Goal: Entertainment & Leisure: Consume media (video, audio)

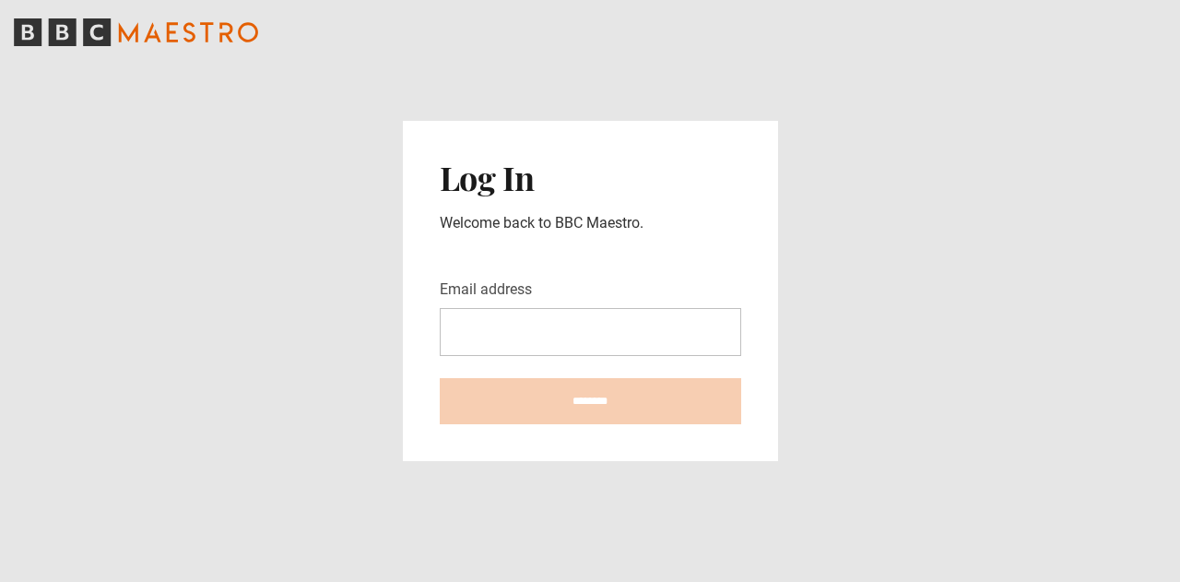
click at [1098, 27] on header at bounding box center [590, 32] width 1180 height 65
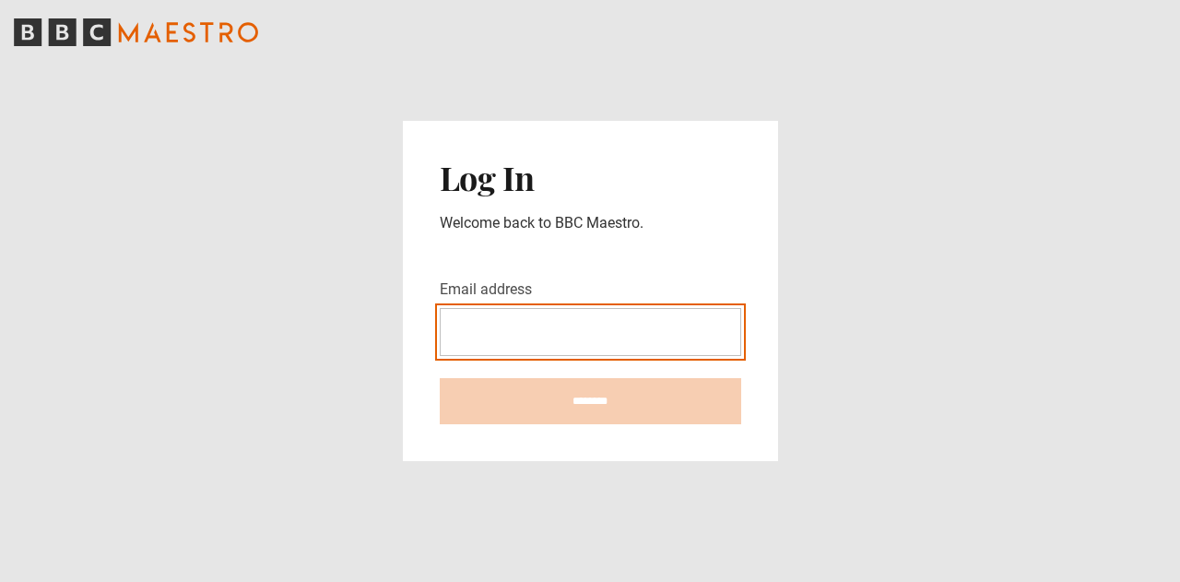
click at [522, 311] on input "Email address" at bounding box center [591, 332] width 302 height 48
type input "**********"
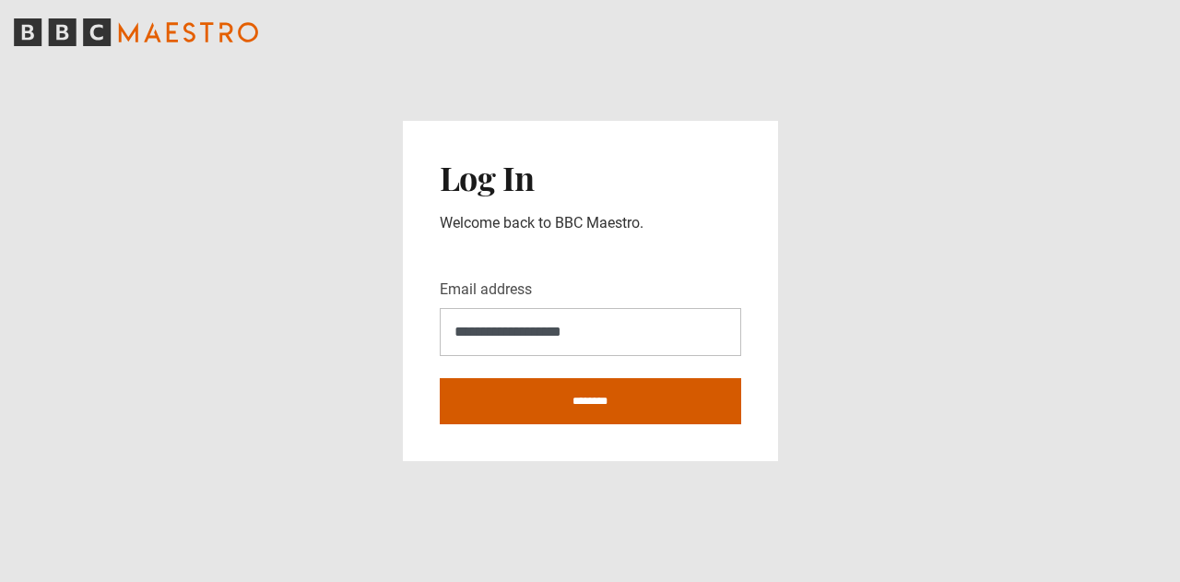
click at [607, 396] on input "********" at bounding box center [591, 401] width 302 height 46
type input "**********"
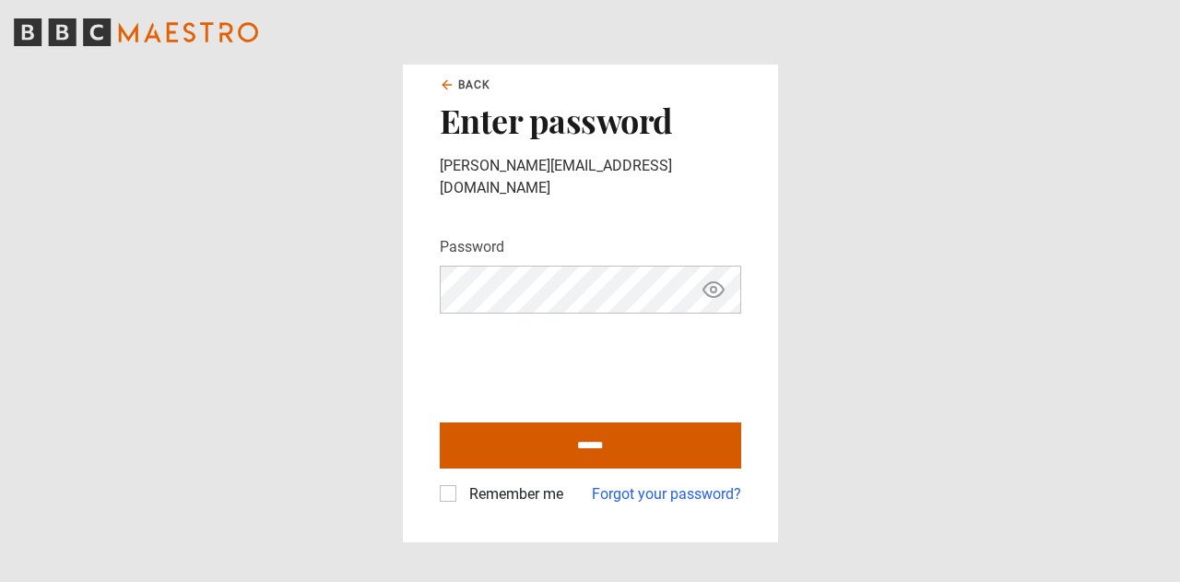
click at [577, 422] on input "******" at bounding box center [591, 445] width 302 height 46
type input "**********"
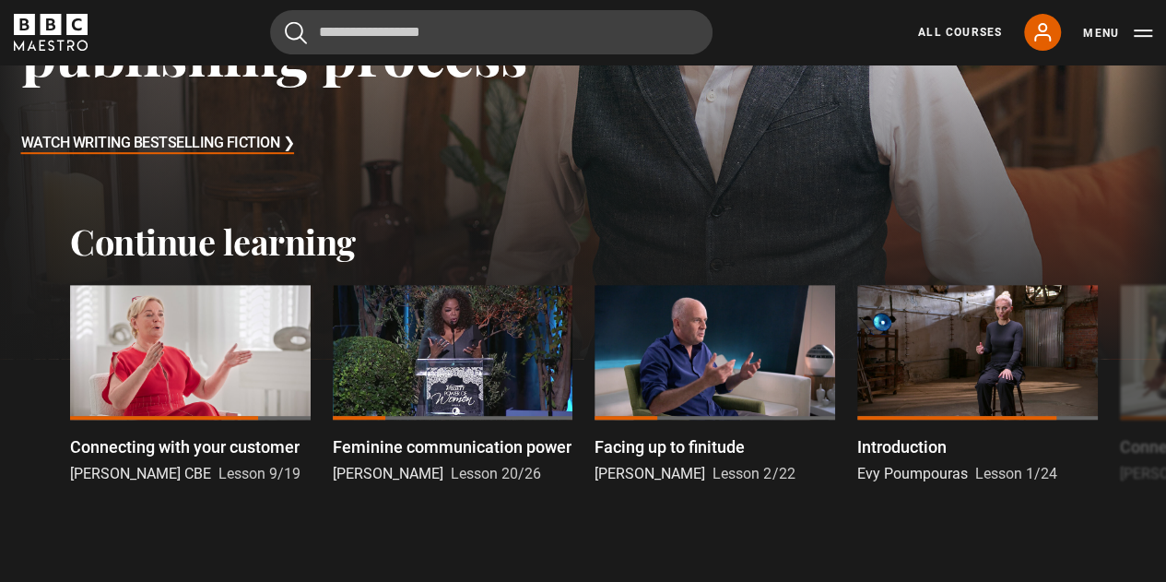
scroll to position [376, 0]
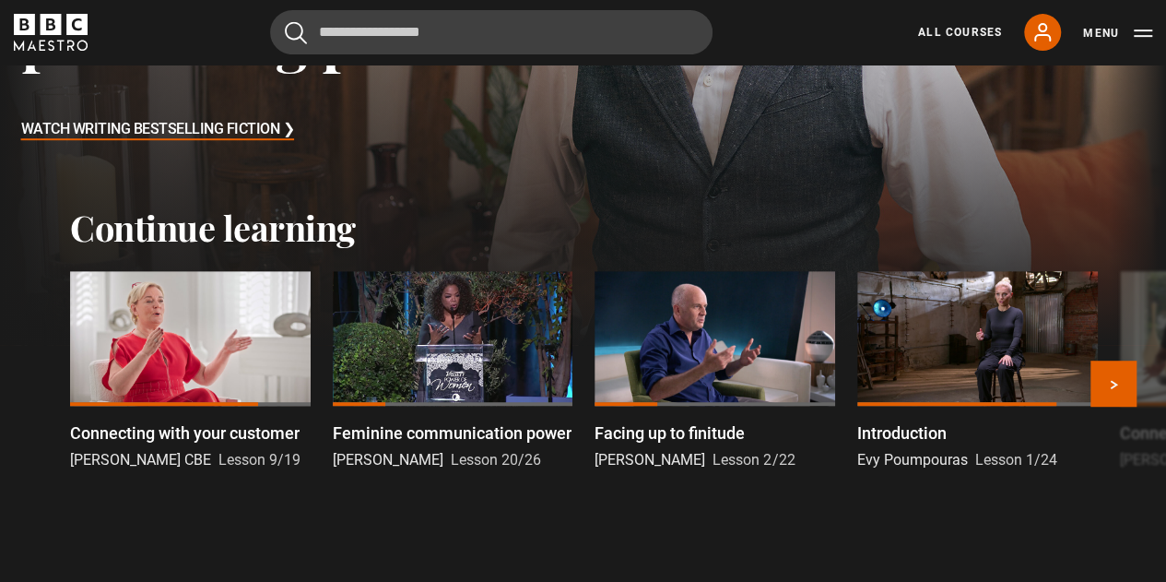
click at [209, 352] on div at bounding box center [190, 339] width 241 height 136
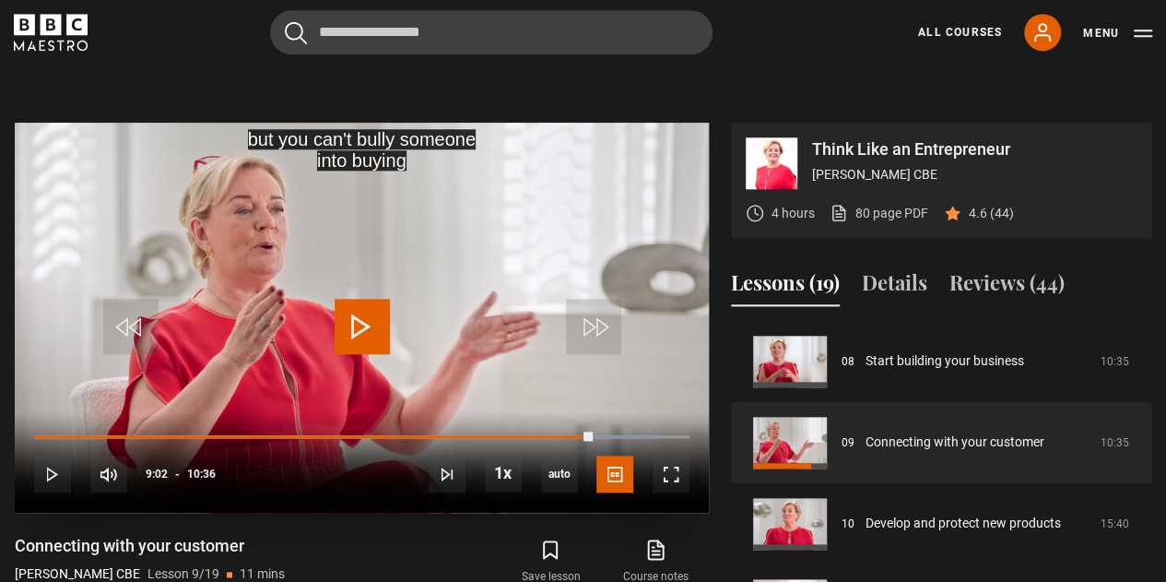
click at [569, 411] on div "10s Skip Back 10 seconds Play 10s Skip Forward 10 seconds Loaded : 95.13% 08:54…" at bounding box center [362, 462] width 694 height 102
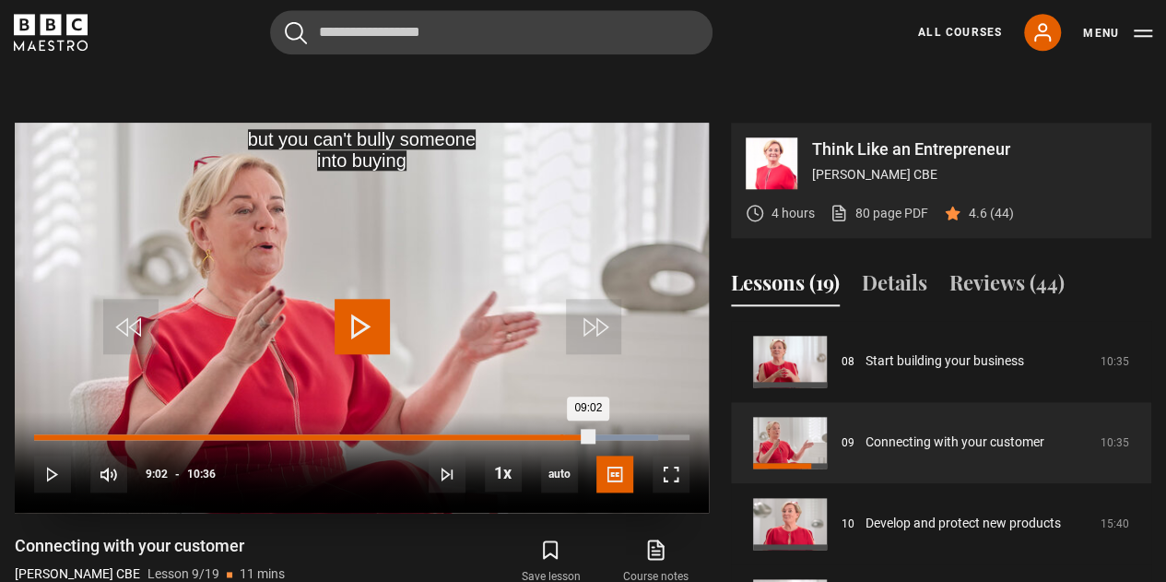
click at [561, 434] on div "08:30" at bounding box center [562, 437] width 3 height 6
click at [560, 434] on div "08:30" at bounding box center [297, 437] width 526 height 6
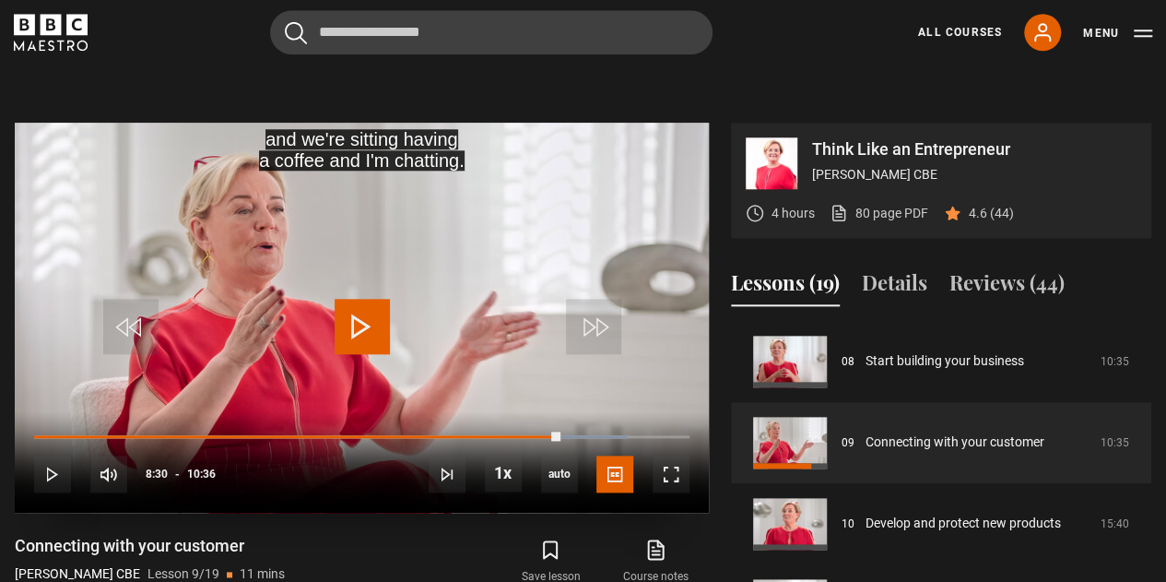
click at [360, 299] on span "Video Player" at bounding box center [362, 326] width 55 height 55
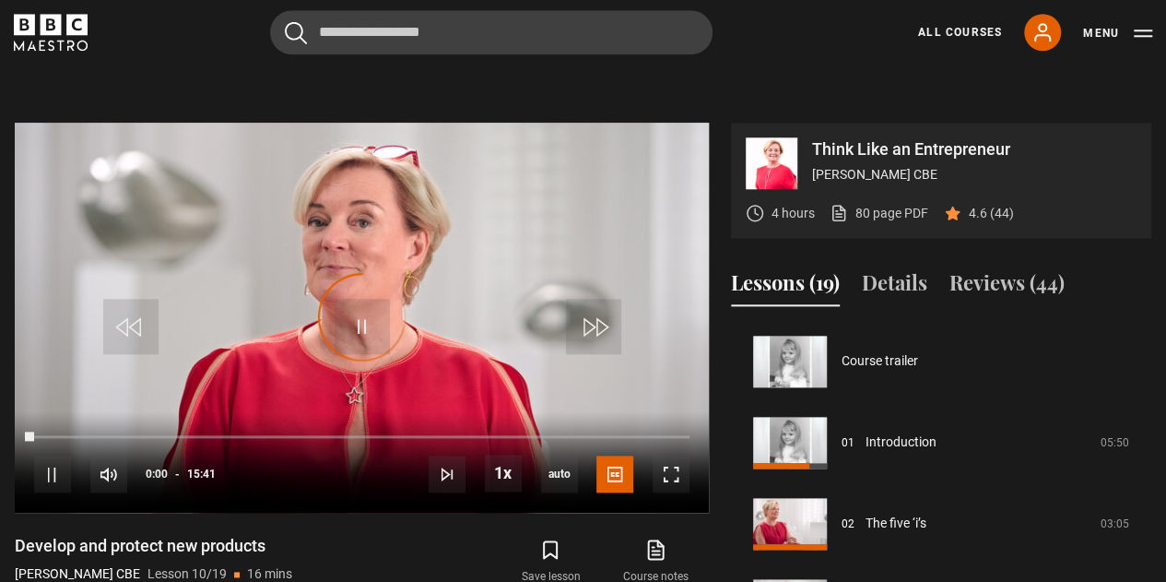
scroll to position [730, 0]
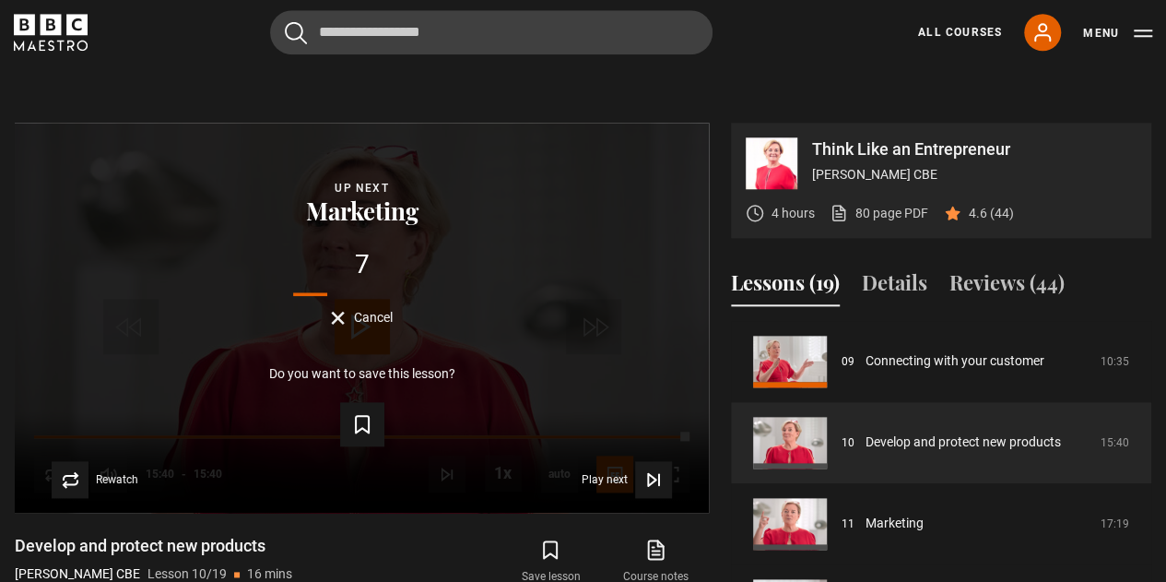
click at [360, 311] on span "Cancel" at bounding box center [373, 317] width 39 height 13
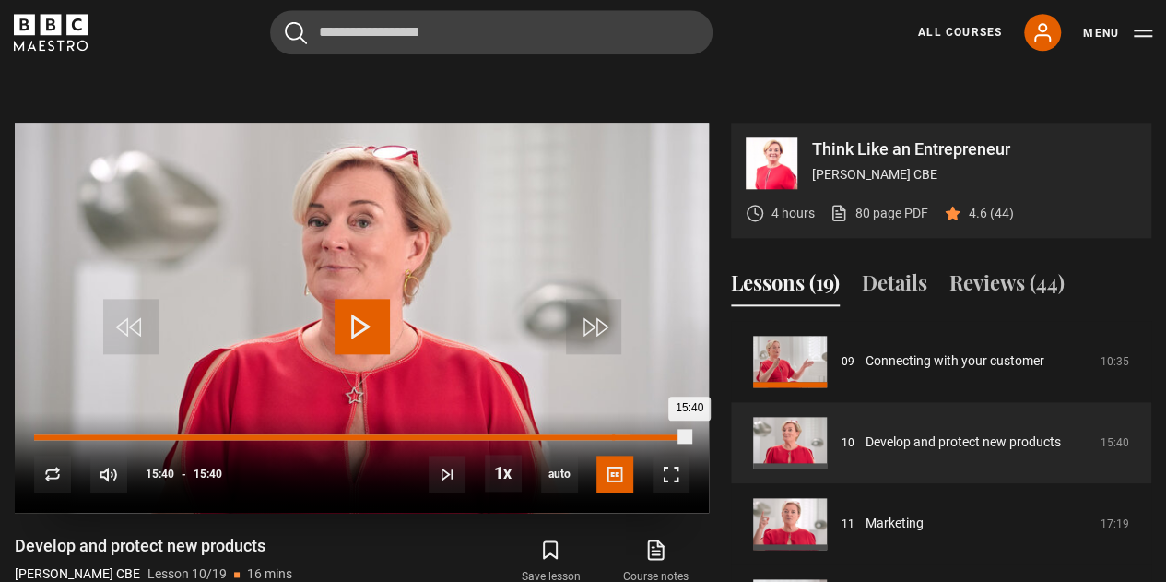
click at [612, 434] on div "13:49" at bounding box center [613, 437] width 3 height 6
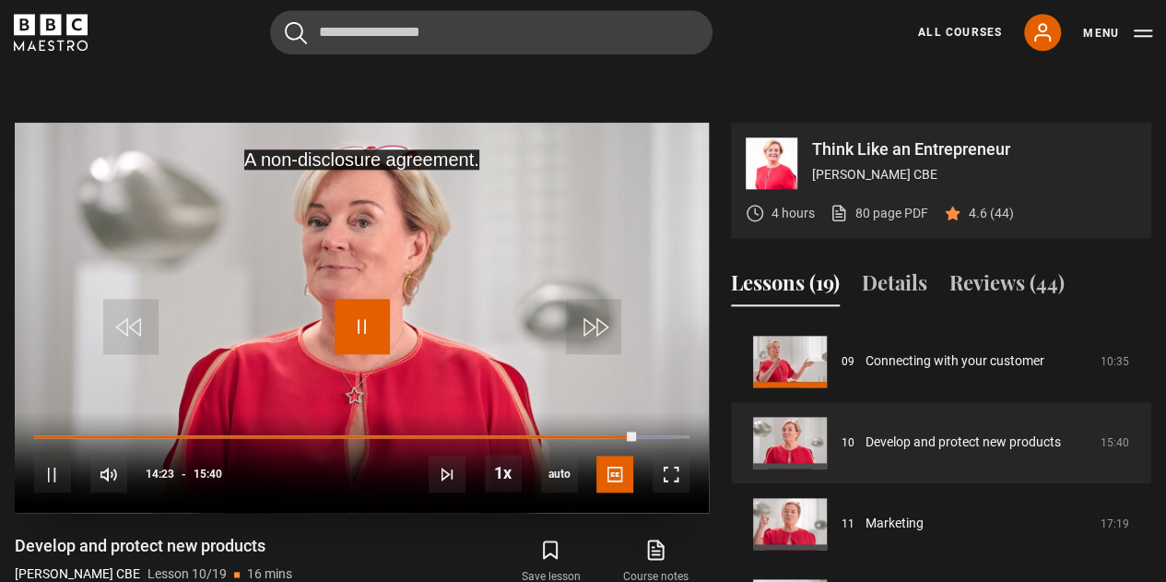
click at [361, 299] on span "Video Player" at bounding box center [362, 326] width 55 height 55
click at [360, 299] on span "Video Player" at bounding box center [362, 326] width 55 height 55
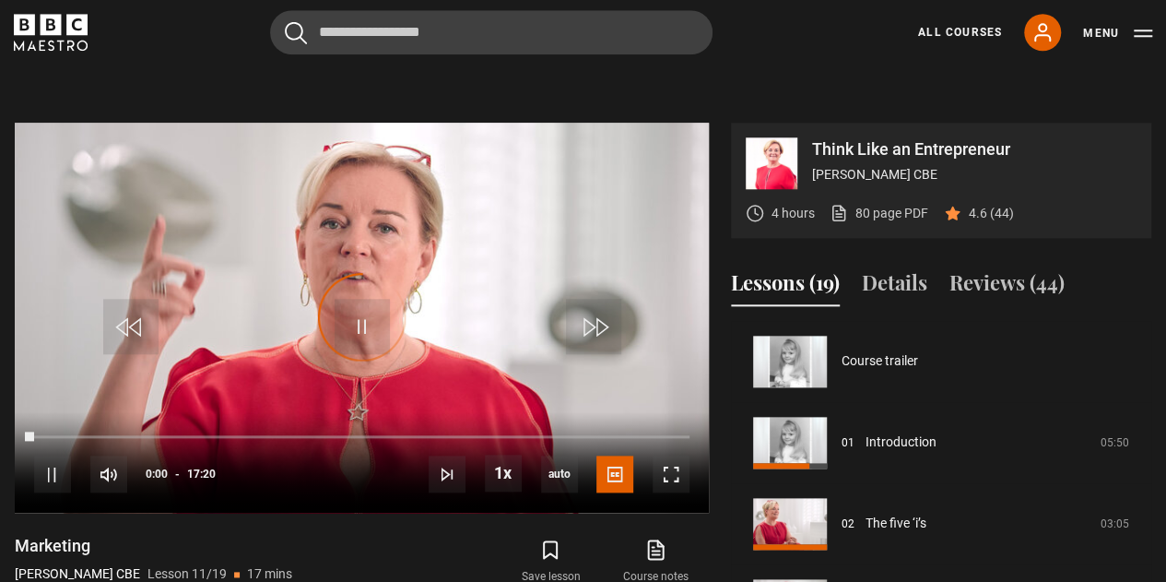
scroll to position [811, 0]
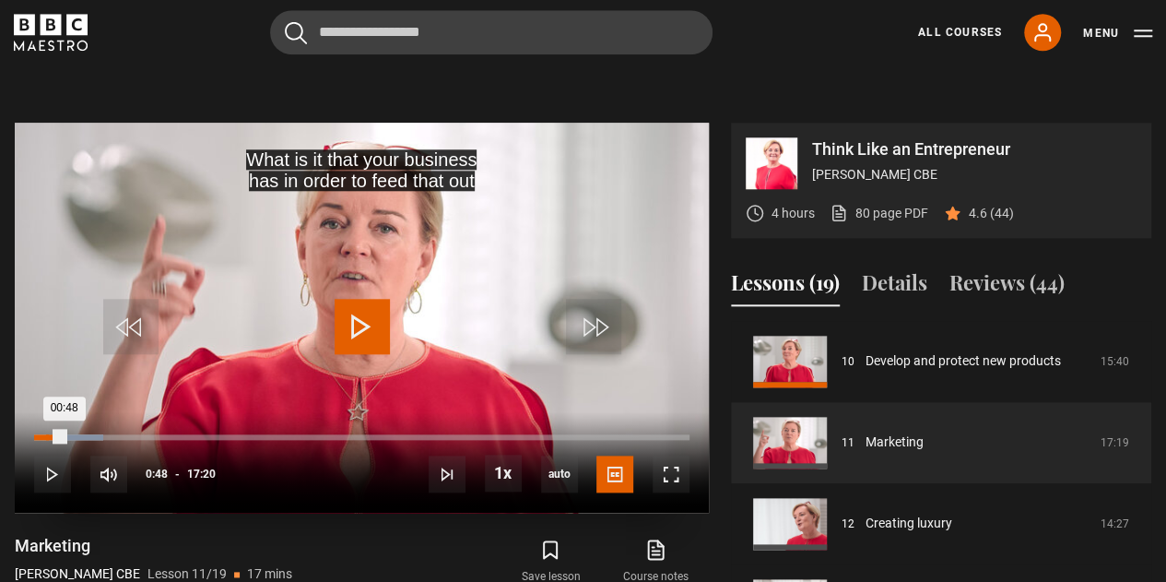
click at [45, 411] on div "10s Skip Back 10 seconds Play 10s Skip Forward 10 seconds Loaded : 10.58% 00:19…" at bounding box center [362, 462] width 694 height 102
click at [41, 411] on div "10s Skip Back 10 seconds Play 10s Skip Forward 10 seconds Loaded : 10.58% 00:19…" at bounding box center [362, 462] width 694 height 102
click at [358, 299] on span "Video Player" at bounding box center [362, 326] width 55 height 55
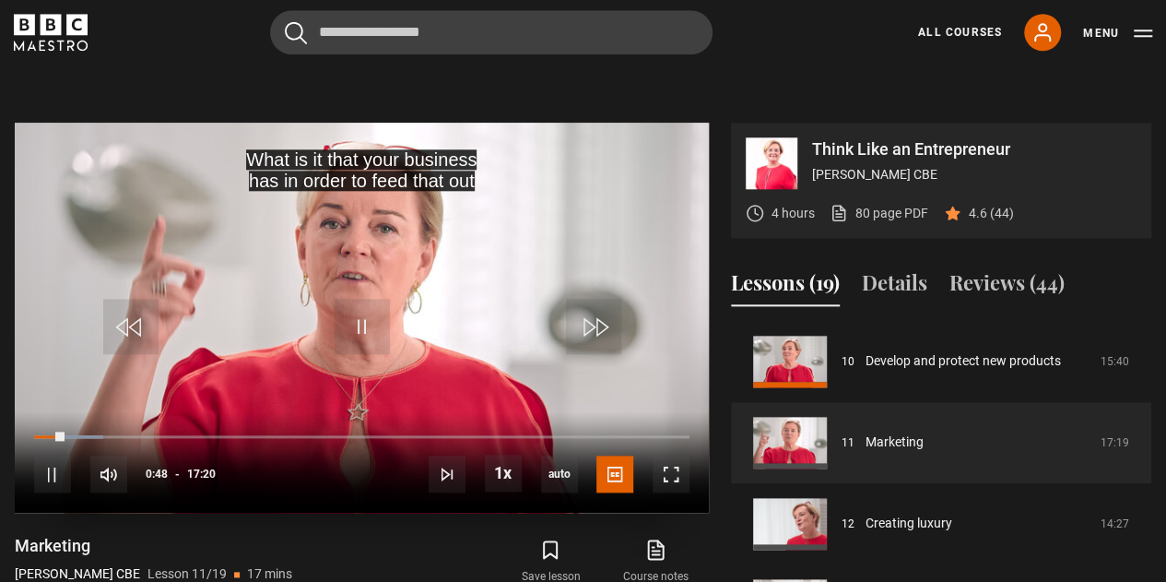
click at [44, 411] on div "10s Skip Back 10 seconds Pause 10s Skip Forward 10 seconds Loaded : 10.58% 00:1…" at bounding box center [362, 462] width 694 height 102
click at [35, 411] on div "10s Skip Back 10 seconds Pause 10s Skip Forward 10 seconds Loaded : 10.58% 00:1…" at bounding box center [362, 462] width 694 height 102
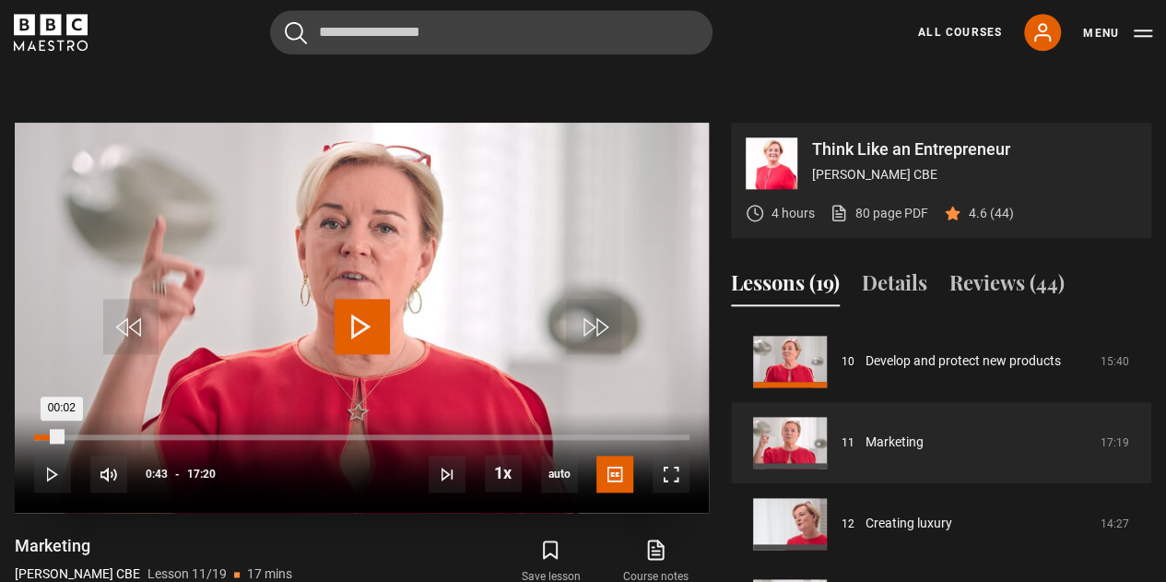
drag, startPoint x: 61, startPoint y: 388, endPoint x: 35, endPoint y: 388, distance: 25.8
click at [35, 434] on div "00:02" at bounding box center [48, 437] width 28 height 6
click at [36, 434] on div "00:02" at bounding box center [37, 437] width 3 height 6
click at [35, 434] on div "00:02" at bounding box center [35, 437] width 2 height 6
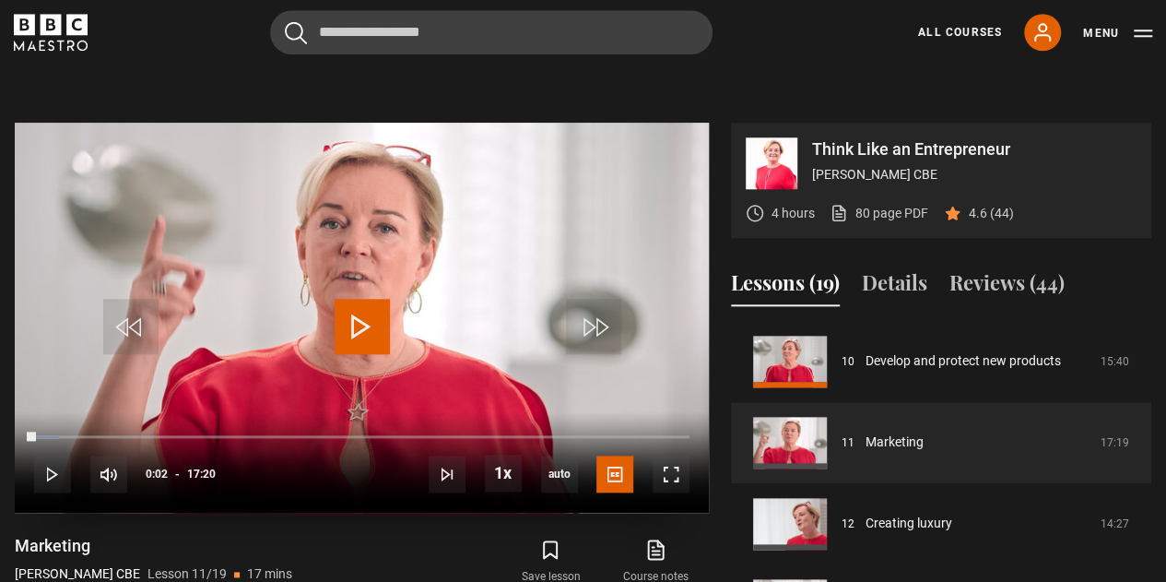
click at [356, 299] on span "Video Player" at bounding box center [362, 326] width 55 height 55
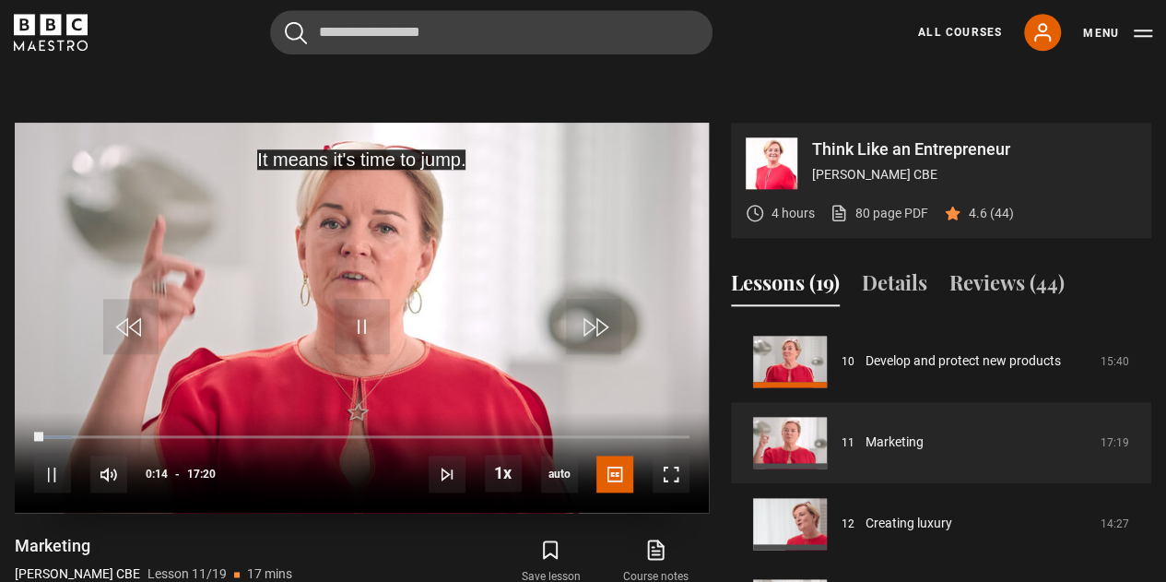
click at [55, 411] on div "10s Skip Back 10 seconds Pause 10s Skip Forward 10 seconds Loaded : 5.77% 00:45…" at bounding box center [362, 462] width 694 height 102
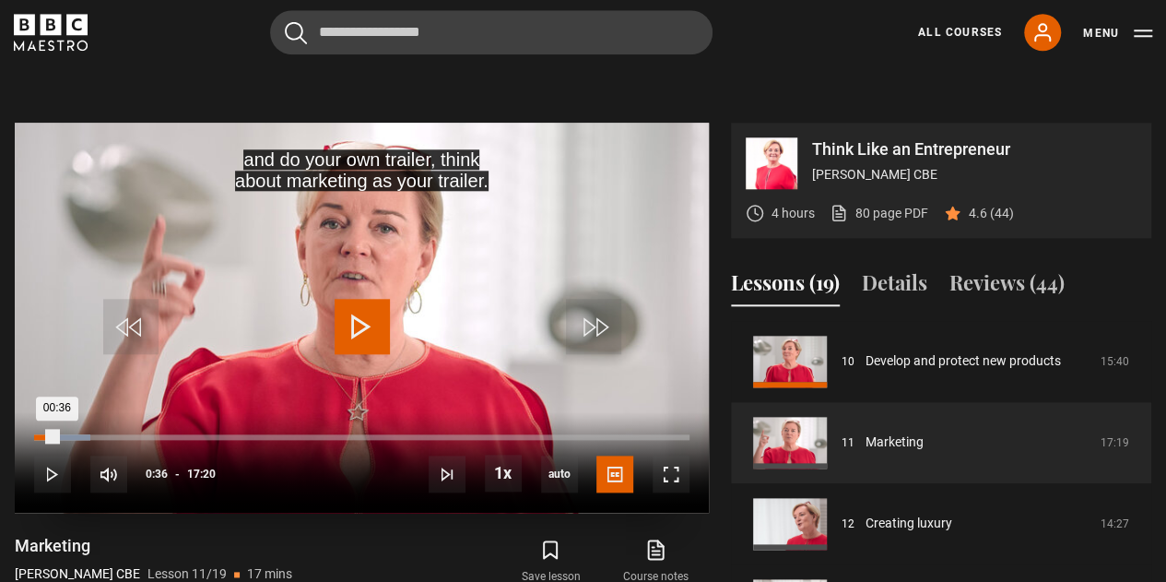
drag, startPoint x: 41, startPoint y: 384, endPoint x: 57, endPoint y: 384, distance: 15.7
click at [57, 434] on div "00:36" at bounding box center [45, 437] width 23 height 6
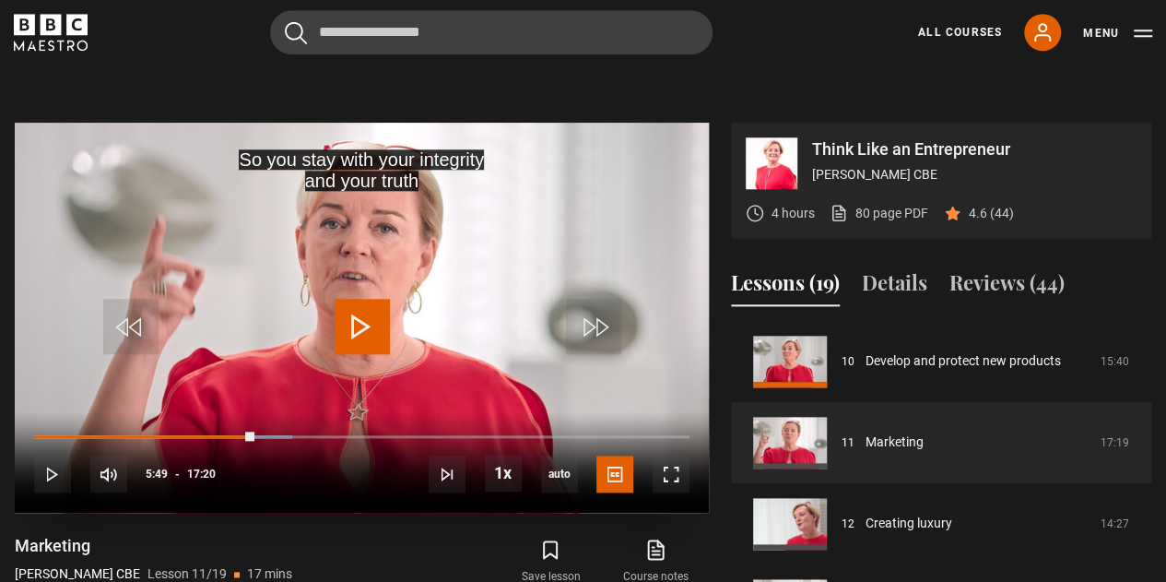
click at [357, 299] on span "Video Player" at bounding box center [362, 326] width 55 height 55
